Goal: Task Accomplishment & Management: Manage account settings

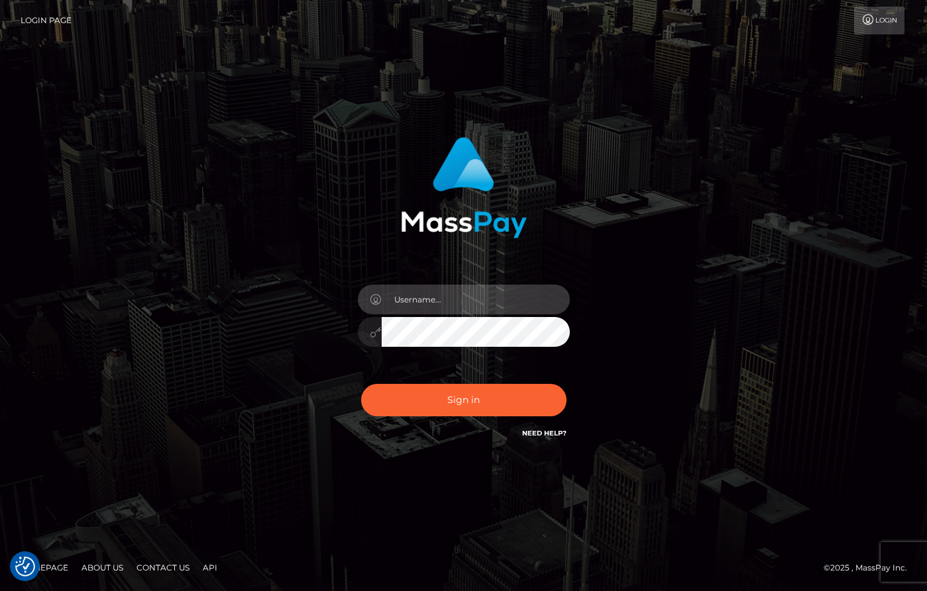
click at [448, 293] on input "text" at bounding box center [475, 300] width 188 height 30
type input "Dany Baker Boulanger"
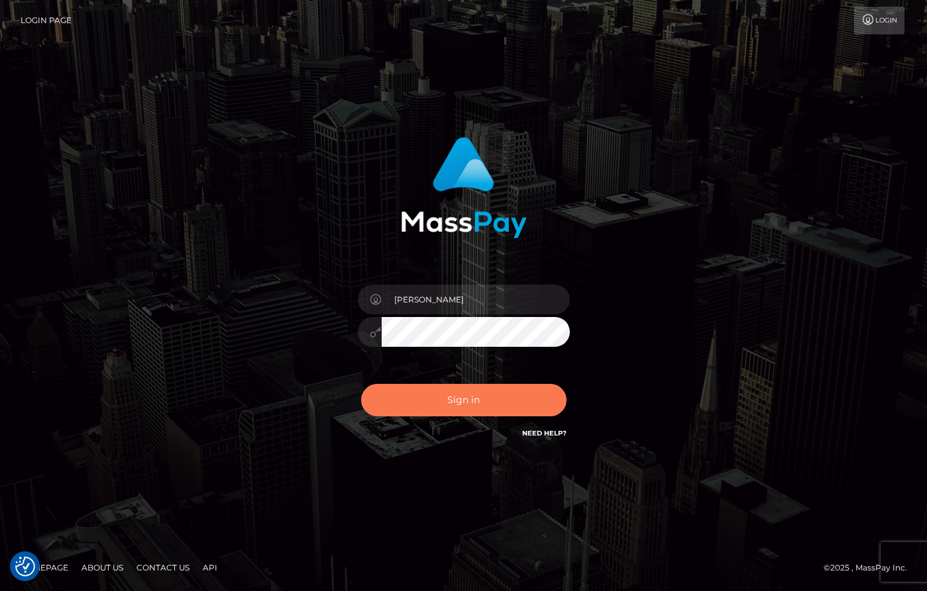
click at [509, 403] on button "Sign in" at bounding box center [463, 400] width 205 height 32
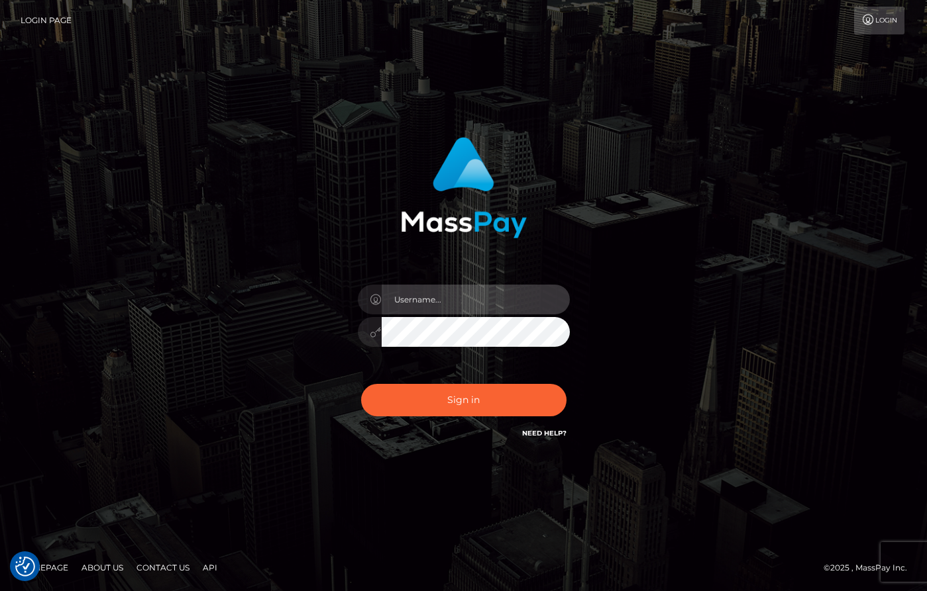
click at [437, 300] on input "text" at bounding box center [475, 300] width 188 height 30
type input "Dany Baker Boulanger"
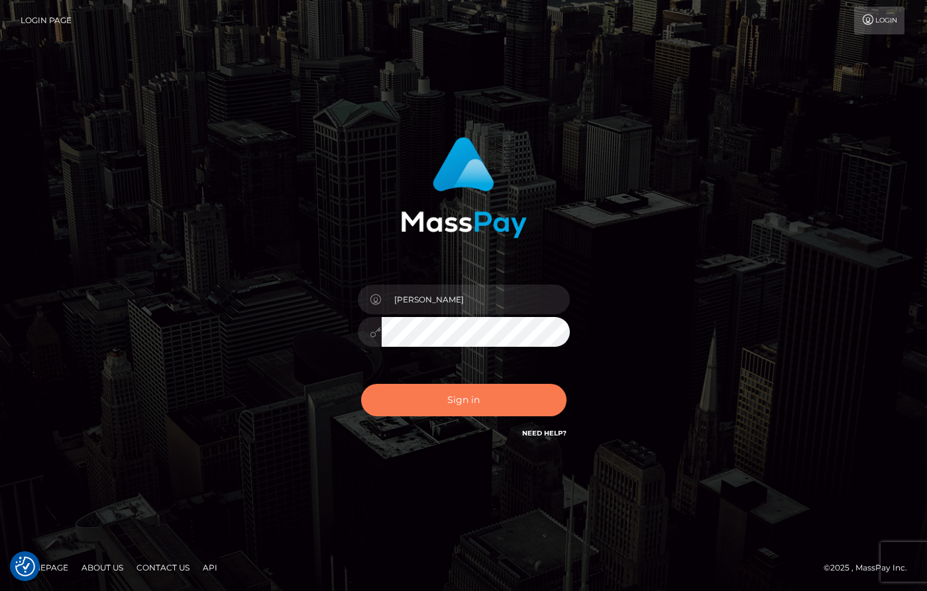
click at [495, 399] on button "Sign in" at bounding box center [463, 400] width 205 height 32
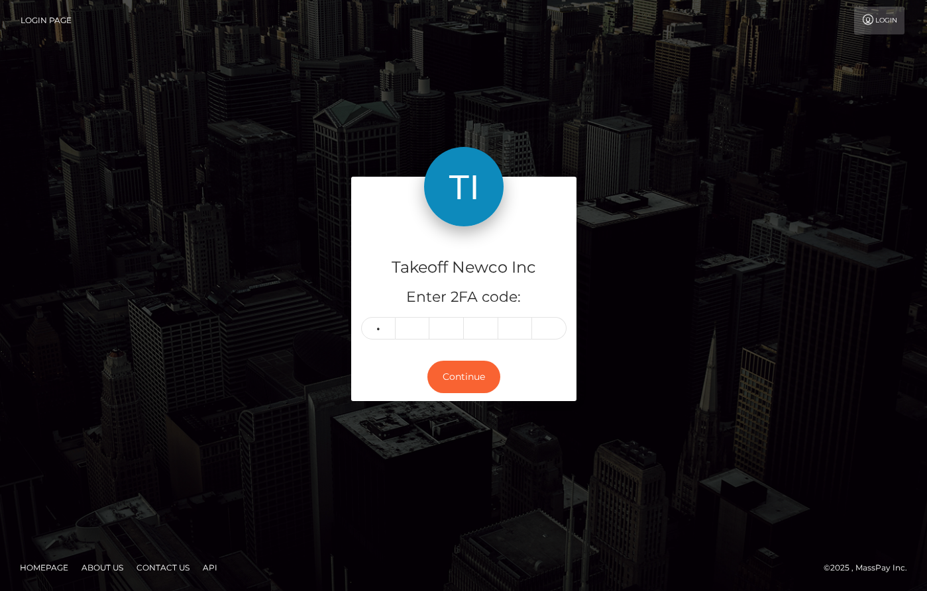
type input "8"
type input "0"
type input "8"
type input "1"
type input "4"
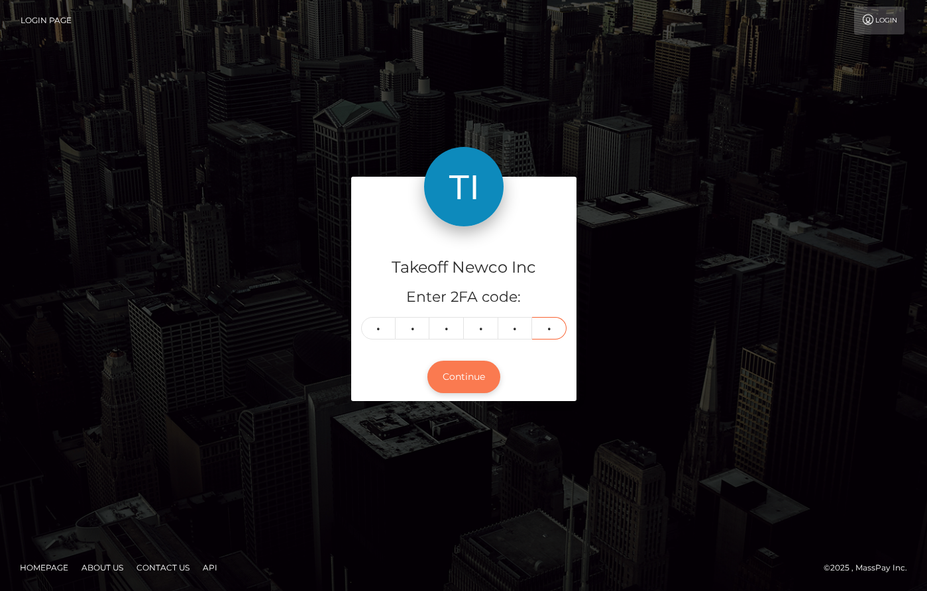
type input "2"
click at [470, 388] on button "Continue" at bounding box center [463, 377] width 73 height 32
